Goal: Task Accomplishment & Management: Use online tool/utility

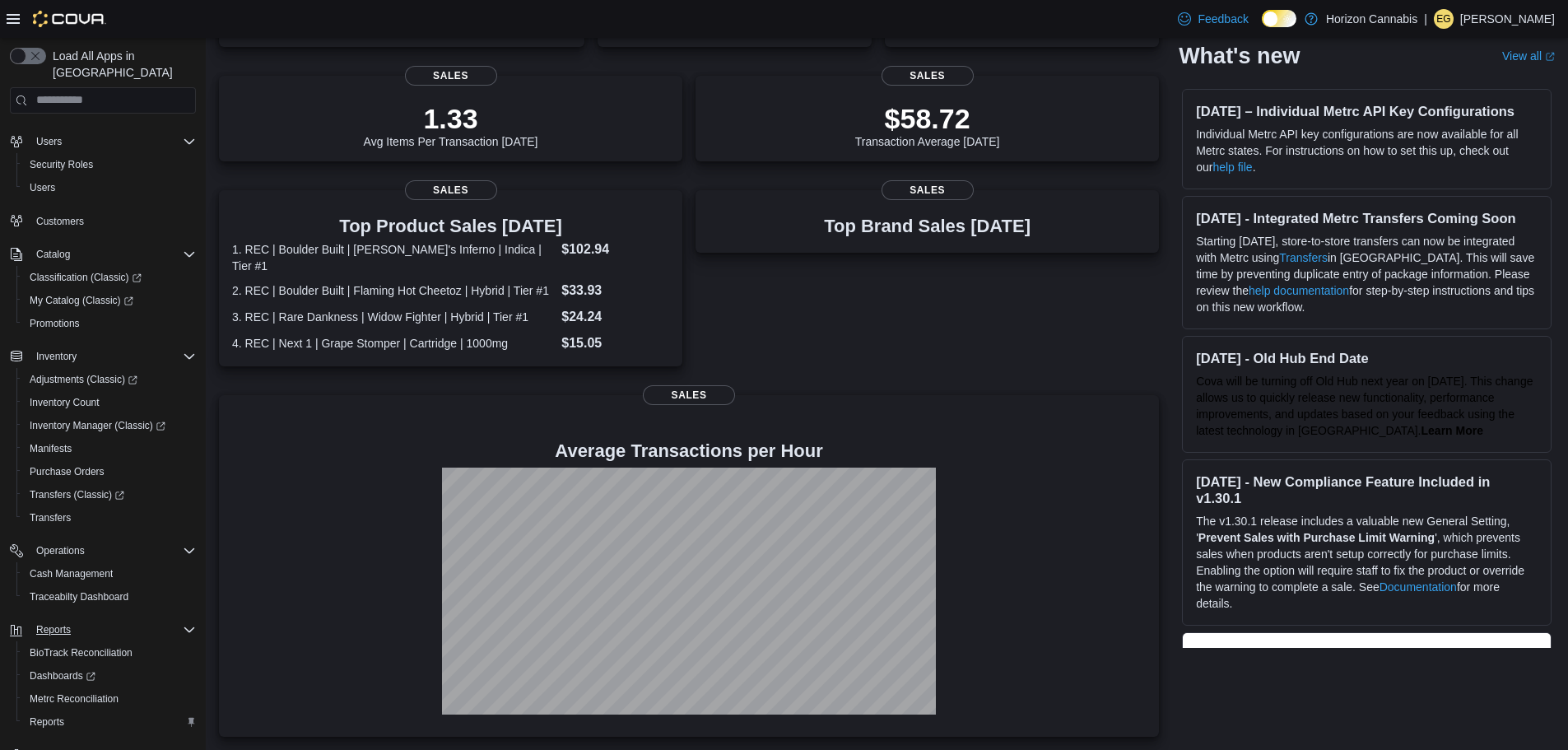
scroll to position [77, 0]
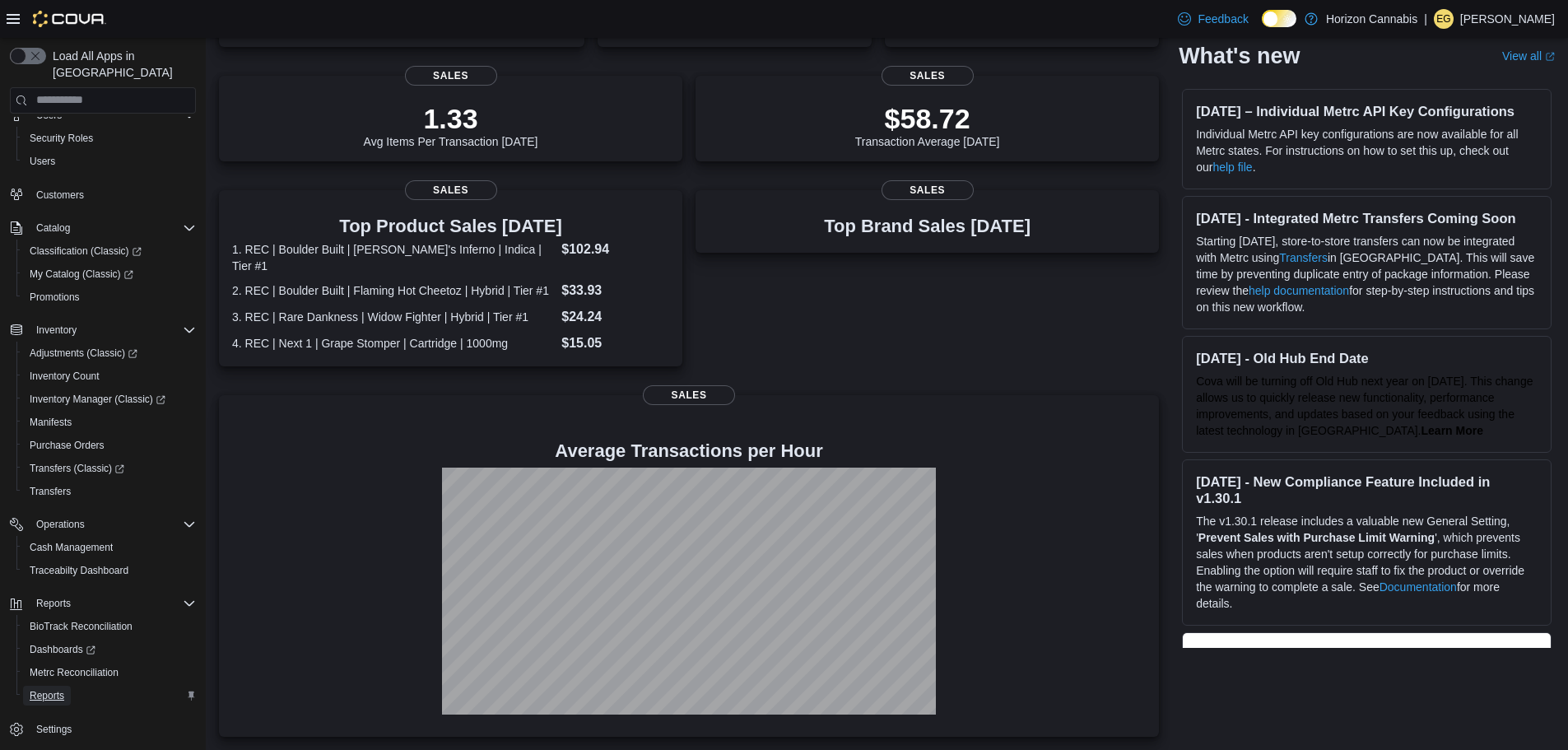
click at [53, 689] on span "Reports" at bounding box center [47, 695] width 35 height 13
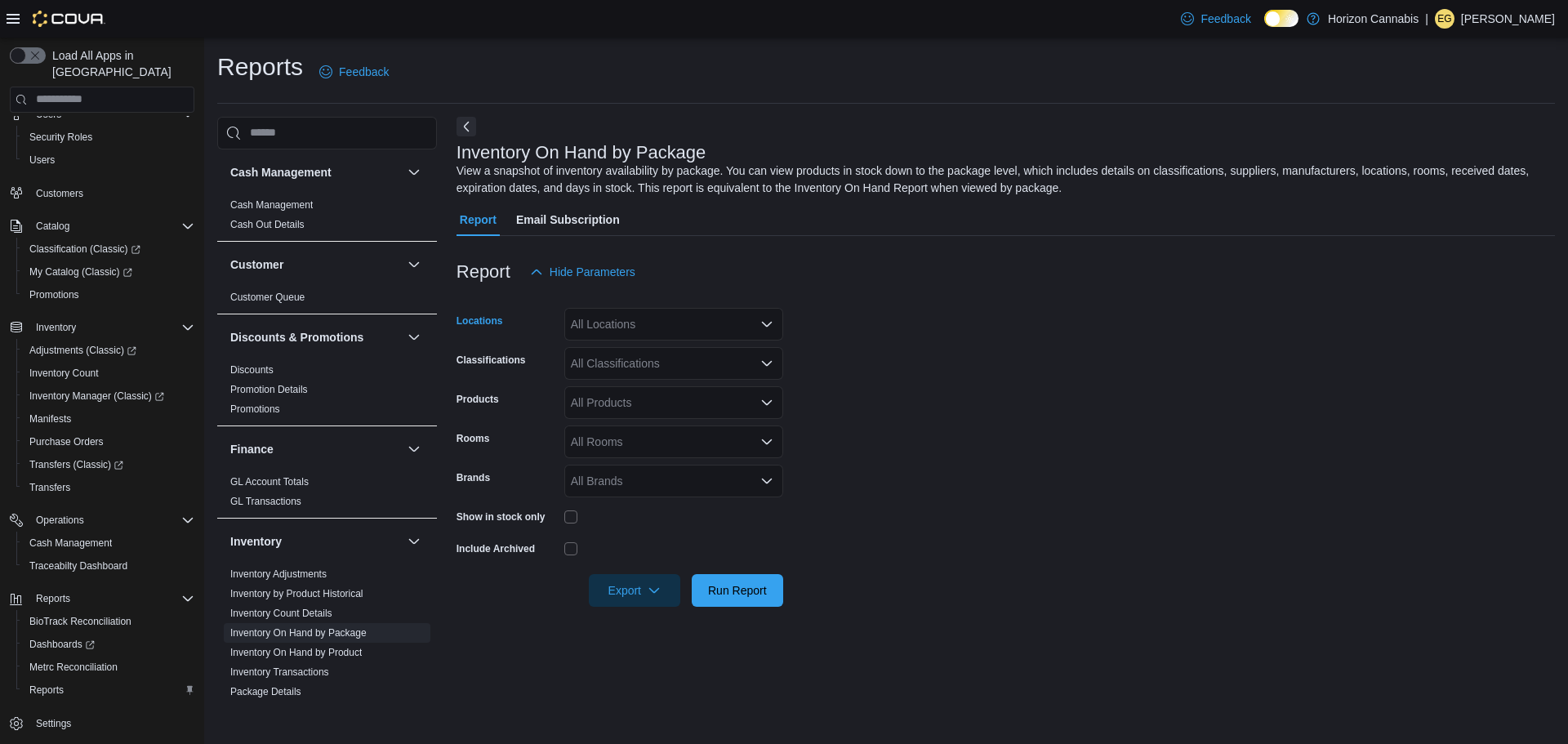
click at [614, 321] on div "All Locations" at bounding box center [673, 324] width 219 height 33
click at [669, 379] on span "[STREET_ADDRESS][US_STATE]" at bounding box center [688, 376] width 177 height 16
click at [674, 370] on div "All Classifications" at bounding box center [673, 364] width 219 height 33
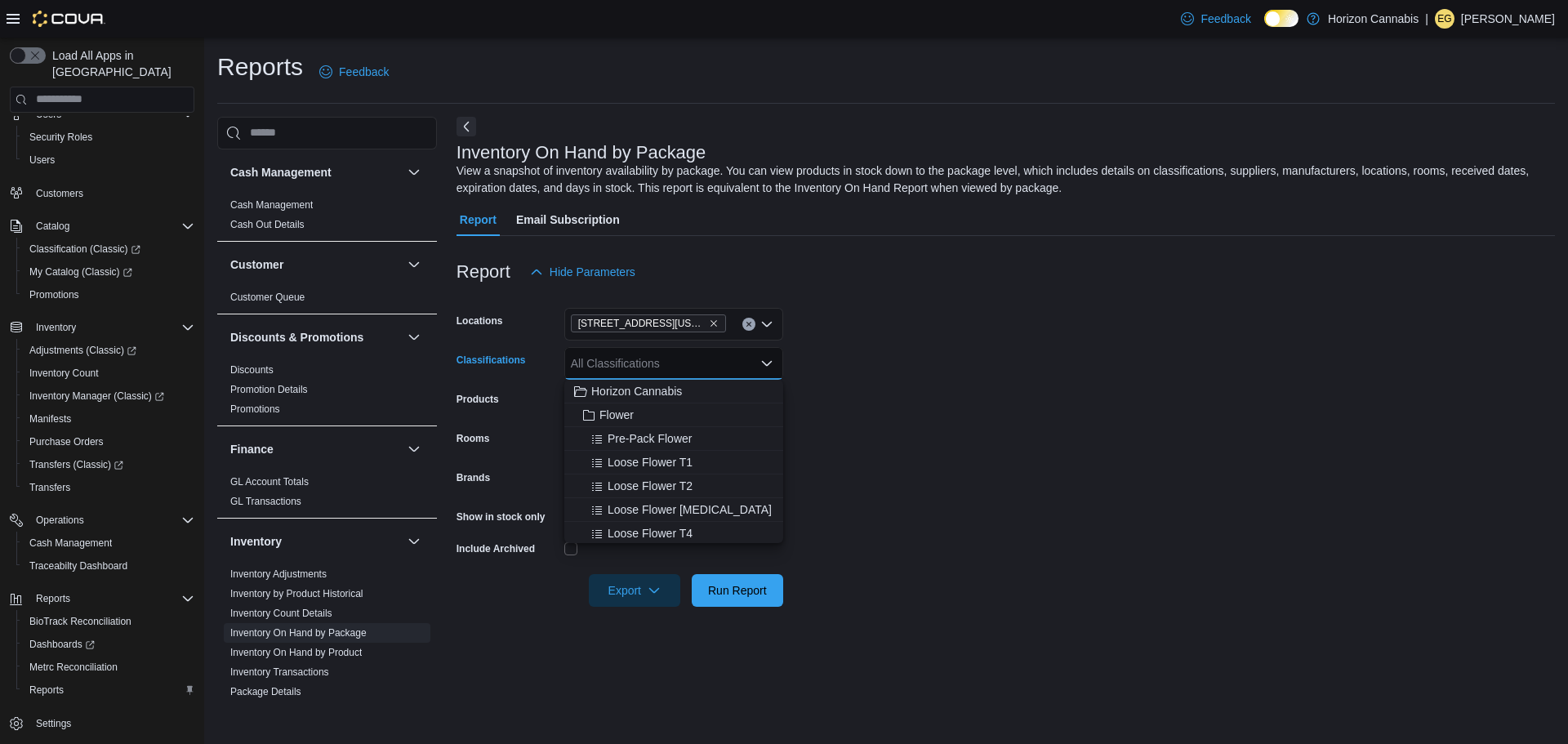
click at [674, 370] on div "All Classifications Combo box. Selected. Combo box input. All Classifications. …" at bounding box center [673, 364] width 219 height 33
click at [615, 512] on span "Edibles" at bounding box center [619, 514] width 38 height 16
click at [820, 405] on form "Locations [STREET_ADDRESS][US_STATE] Classifications Edibles Combo box. Selecte…" at bounding box center [1005, 447] width 1099 height 319
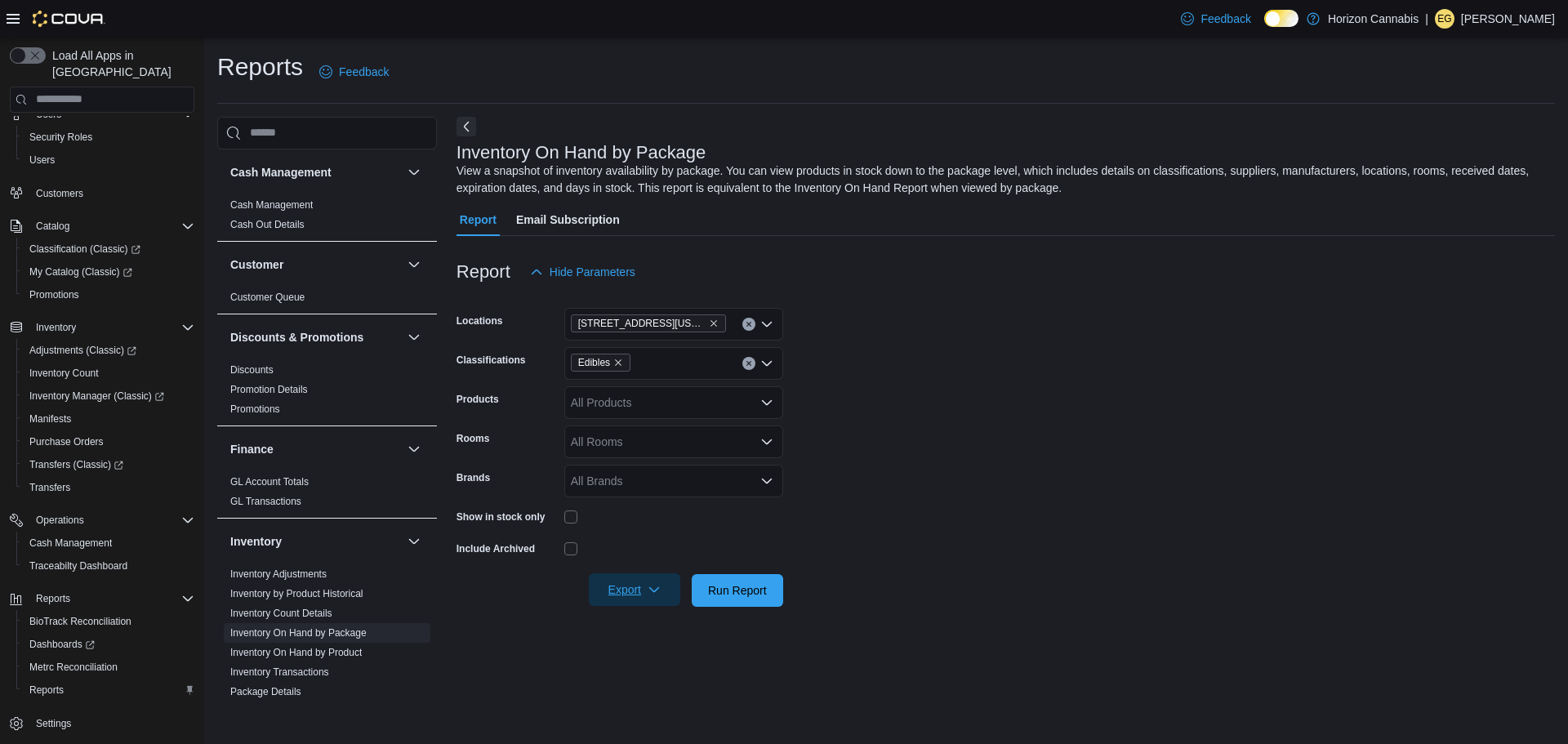
click at [667, 605] on span "Export" at bounding box center [635, 590] width 72 height 33
click at [663, 624] on span "Export to Excel" at bounding box center [637, 624] width 74 height 13
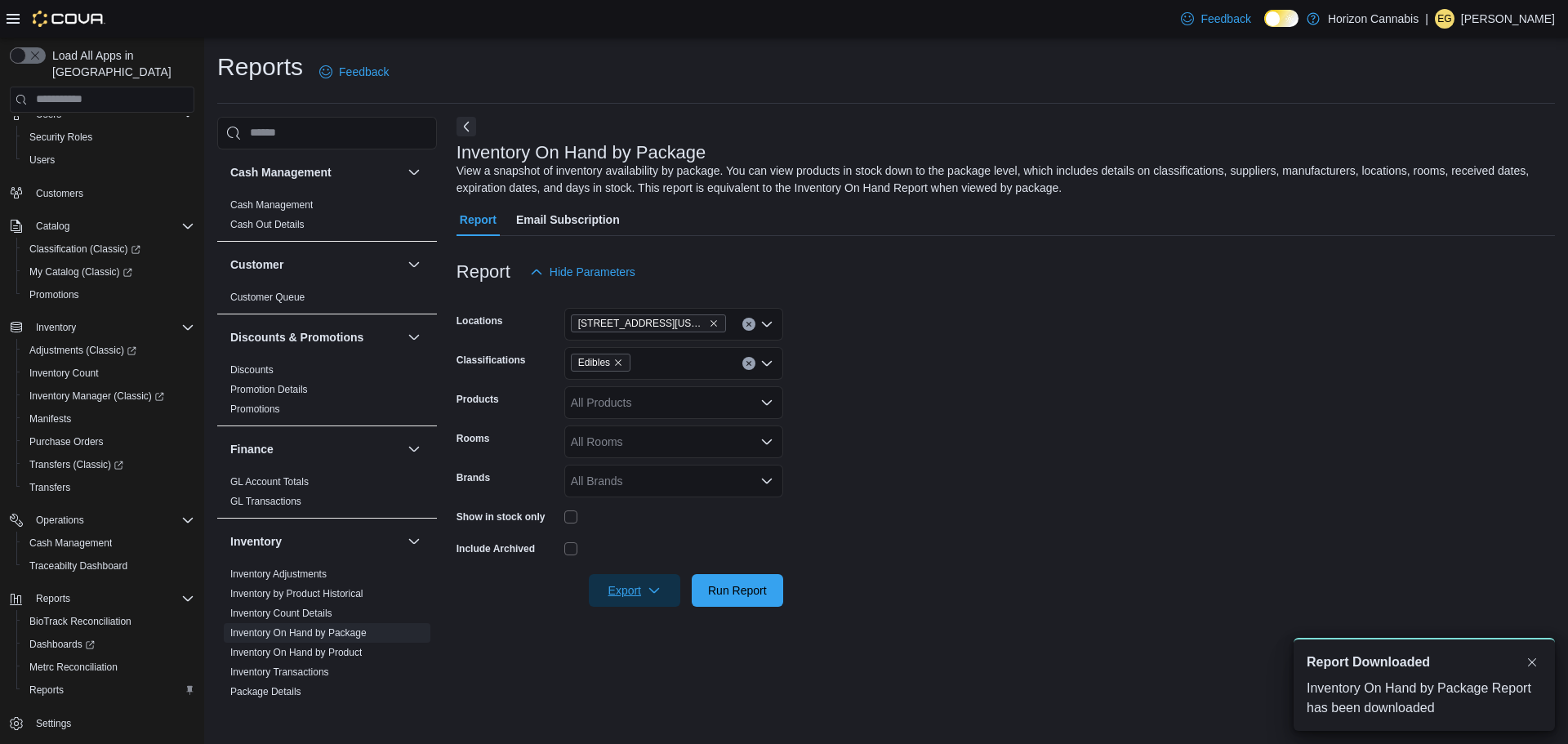
scroll to position [0, 0]
